Goal: Find specific page/section: Find specific page/section

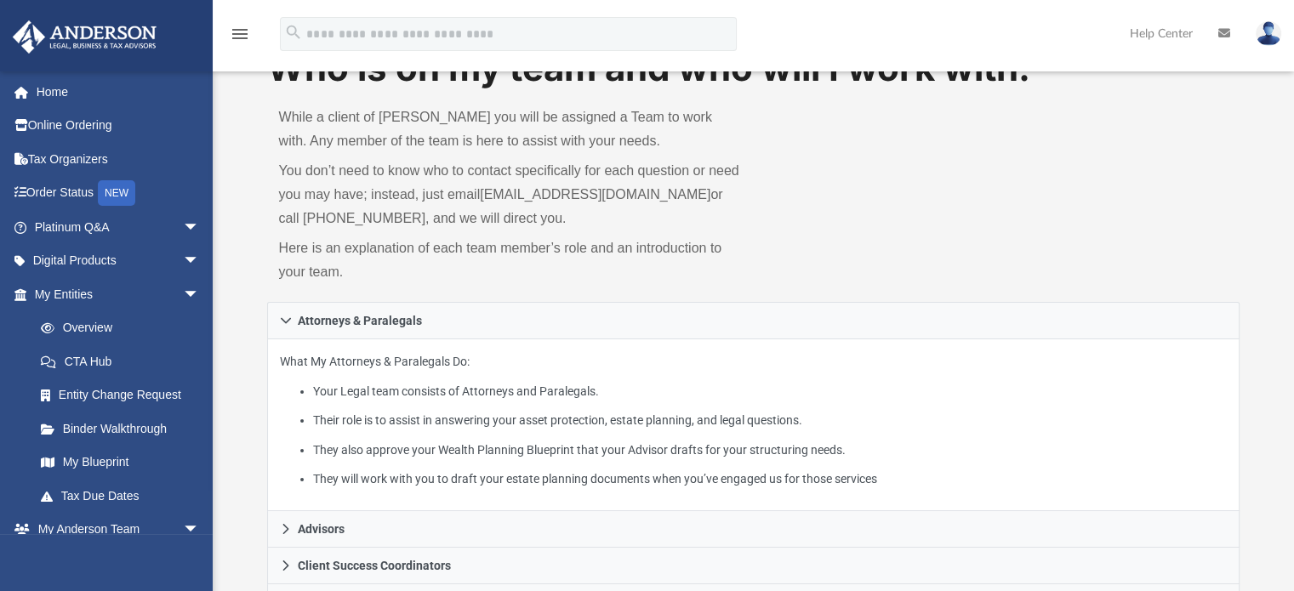
scroll to position [96, 0]
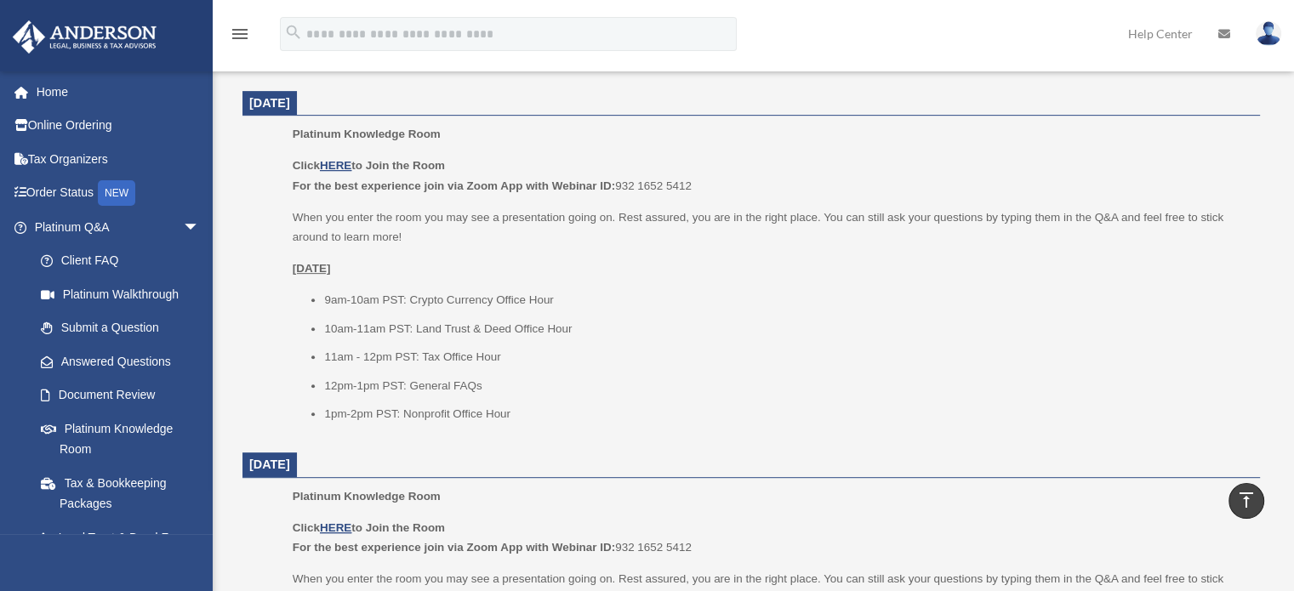
scroll to position [702, 0]
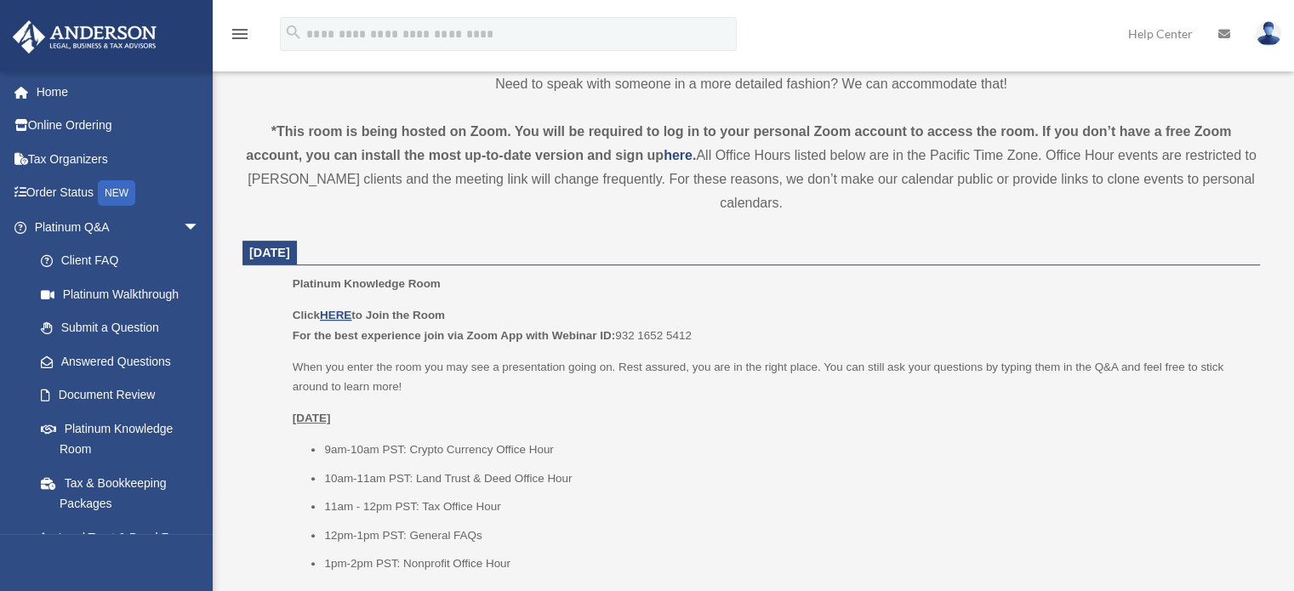
scroll to position [545, 0]
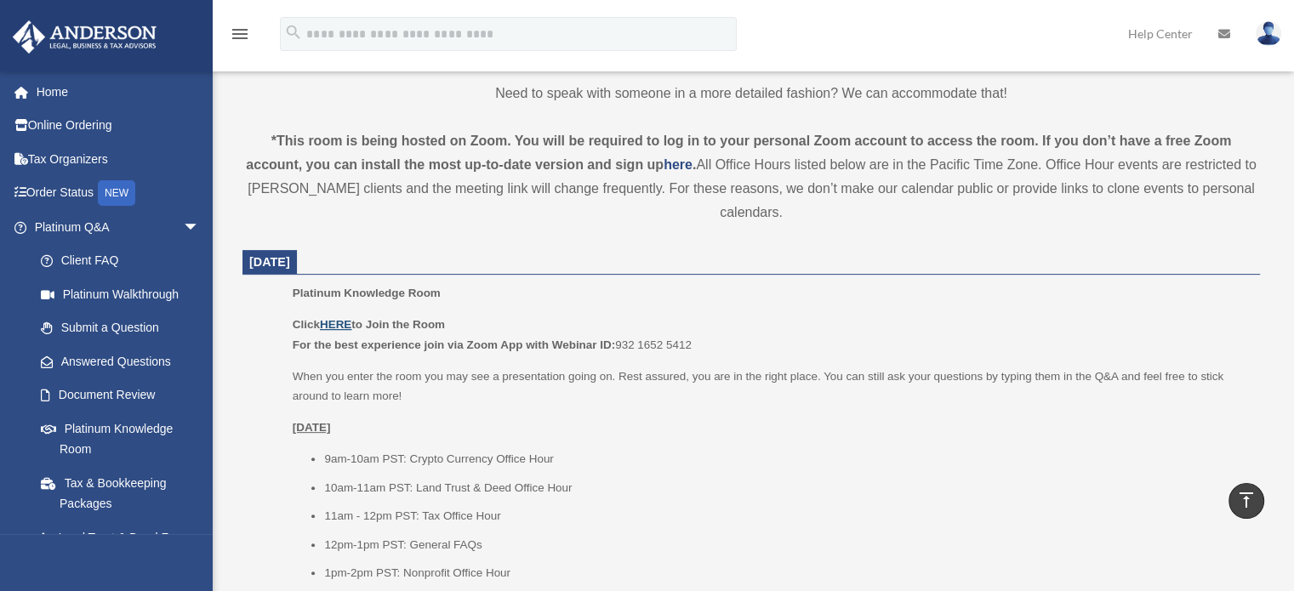
click at [338, 325] on u "HERE" at bounding box center [335, 324] width 31 height 13
